Goal: Transaction & Acquisition: Obtain resource

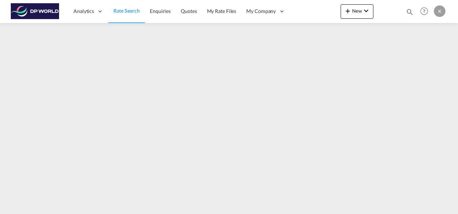
click at [127, 11] on span "Rate Search" at bounding box center [126, 11] width 26 height 6
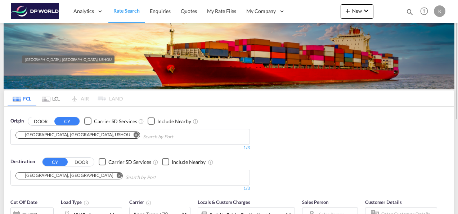
click at [41, 137] on div "Houston, TX, USHOU" at bounding box center [74, 135] width 112 height 6
click at [126, 12] on span "Rate Search" at bounding box center [126, 11] width 26 height 6
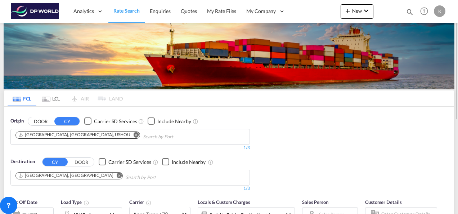
click at [133, 135] on md-icon "Remove" at bounding box center [135, 134] width 5 height 5
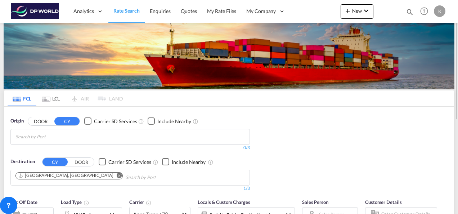
click at [117, 175] on md-icon "Remove" at bounding box center [119, 174] width 5 height 5
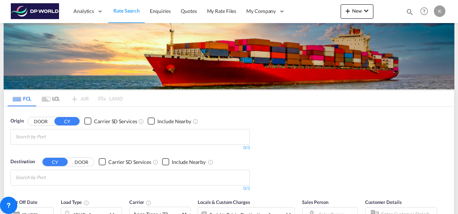
click at [25, 138] on body "Analytics Dashboard Rate Search Enquiries Quotes My Rate Files My Company" at bounding box center [229, 107] width 458 height 214
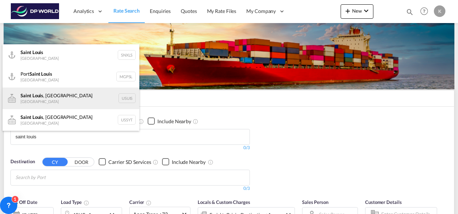
scroll to position [36, 0]
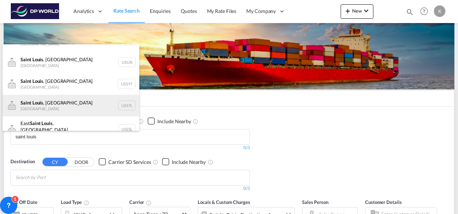
type input "saint louis"
click at [55, 105] on div "Saint Louis , MO United States USSTL" at bounding box center [71, 106] width 137 height 22
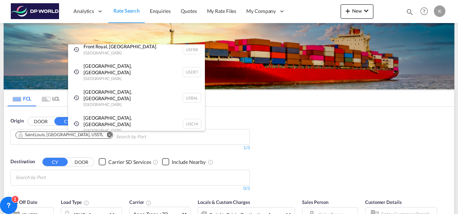
scroll to position [11, 0]
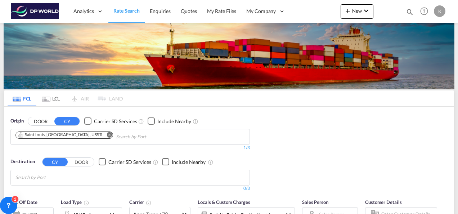
click at [49, 176] on body "Analytics Dashboard Rate Search Enquiries Quotes My Rate Files My Company" at bounding box center [229, 107] width 458 height 214
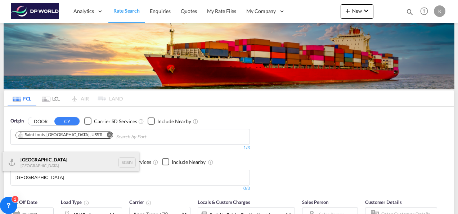
type input "singapore"
click at [48, 166] on div "Singapore Singapore SGSIN" at bounding box center [71, 162] width 137 height 22
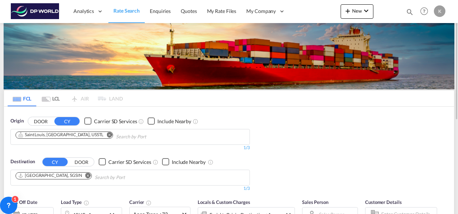
scroll to position [72, 0]
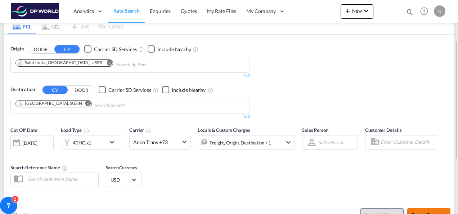
click at [418, 212] on span "Search Rates" at bounding box center [428, 215] width 35 height 6
type input "USSTL to SGSIN / 15 Aug 2025"
